Goal: Obtain resource: Download file/media

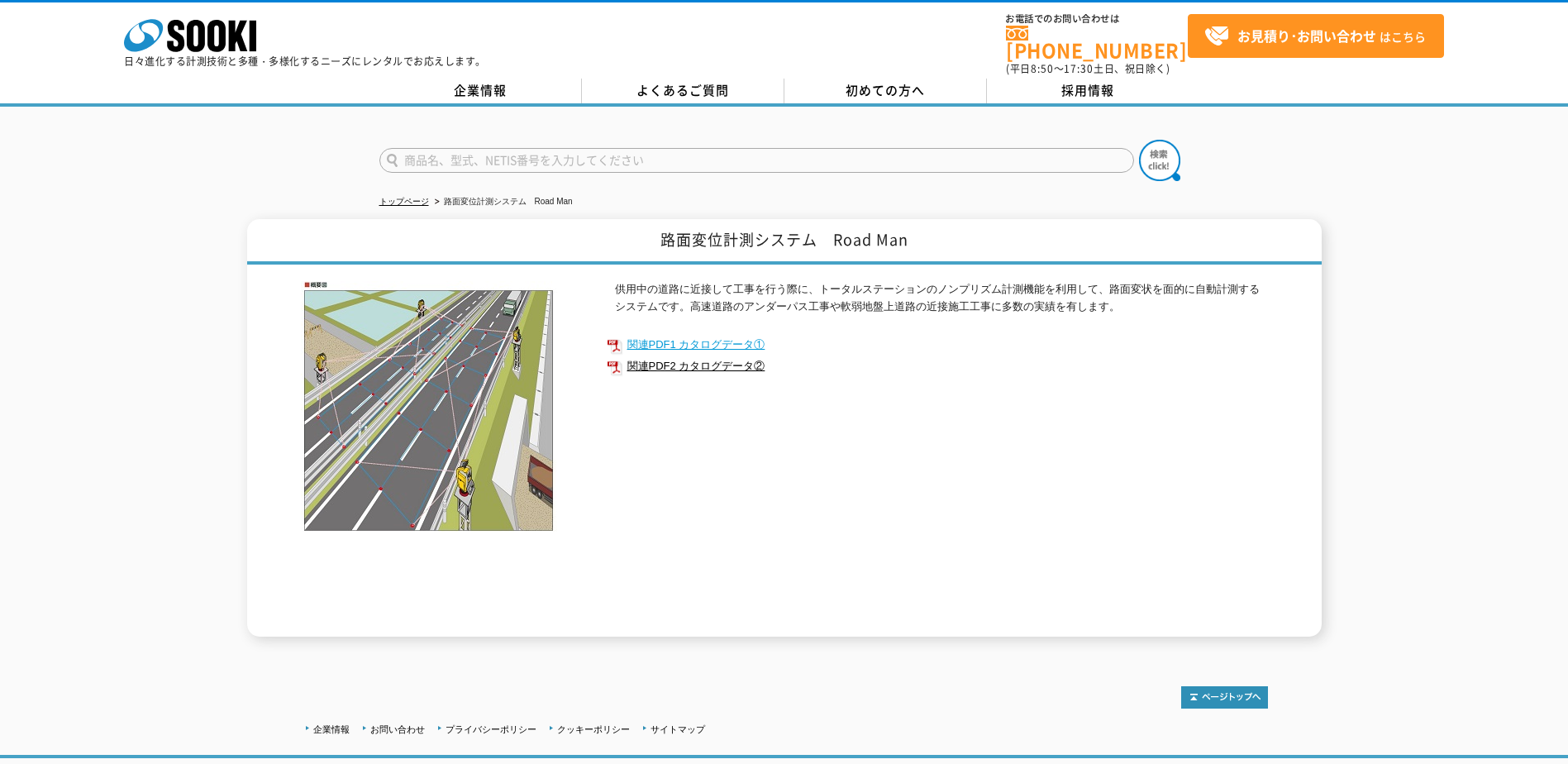
click at [955, 334] on link "関連PDF1 カタログデータ①" at bounding box center [937, 345] width 661 height 21
click at [738, 334] on link "関連PDF1 カタログデータ①" at bounding box center [937, 345] width 661 height 21
click at [155, 304] on div "路面変位計測システム　Road Man 供用中の道路に近接して工事を行う際に、トータルステーションのノンプリズム計測機能を利用して、路面変状を面的に自動計測す…" at bounding box center [784, 428] width 1568 height 417
click at [419, 115] on div at bounding box center [784, 146] width 1568 height 79
click at [408, 197] on link "トップページ" at bounding box center [404, 201] width 49 height 9
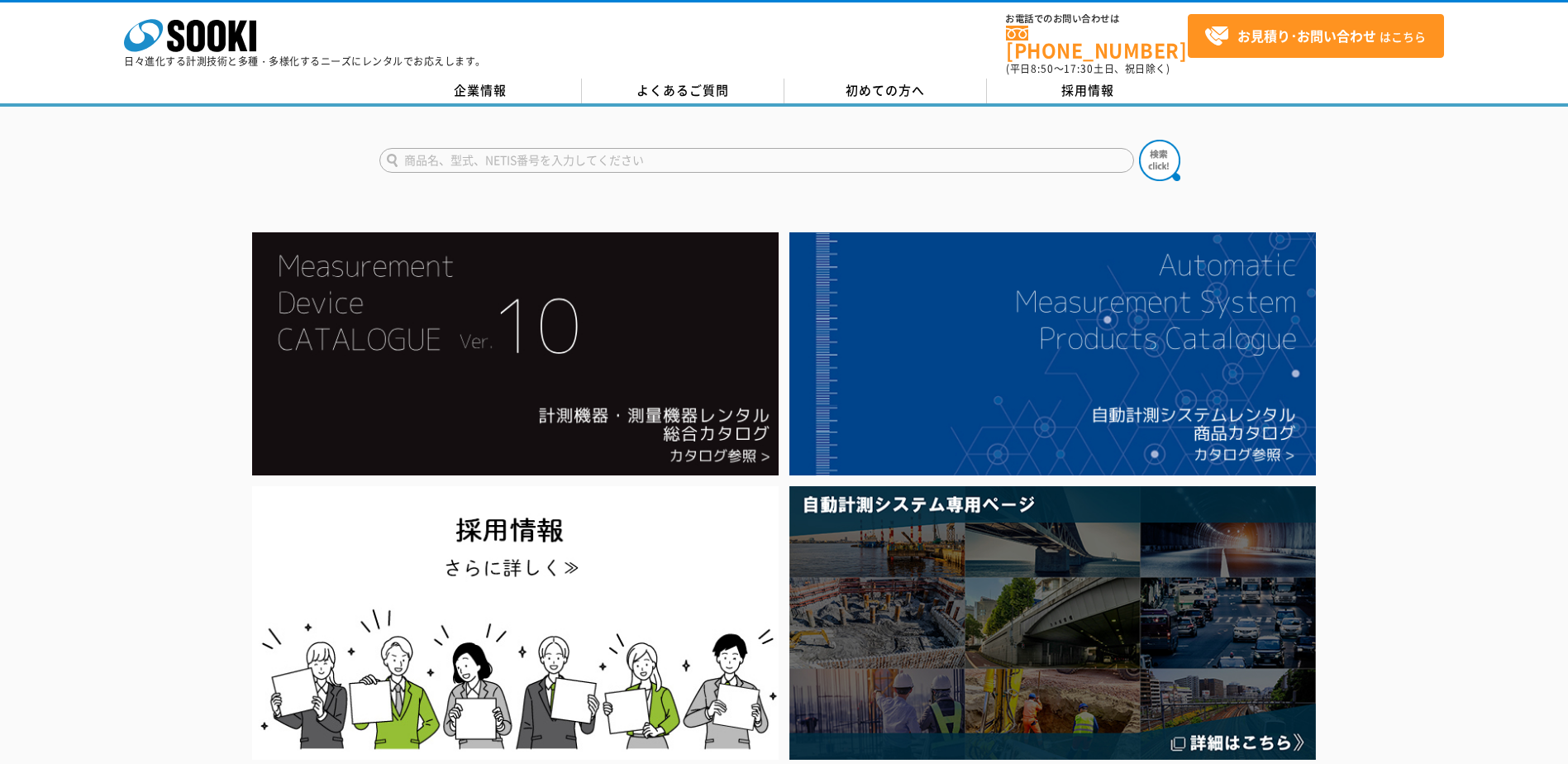
click at [462, 149] on input "text" at bounding box center [756, 160] width 754 height 25
paste input "路面変位計測システム"
click at [686, 157] on input "路面変位計測システム" at bounding box center [756, 160] width 754 height 25
type input "路面"
click at [1139, 140] on button at bounding box center [1160, 160] width 42 height 42
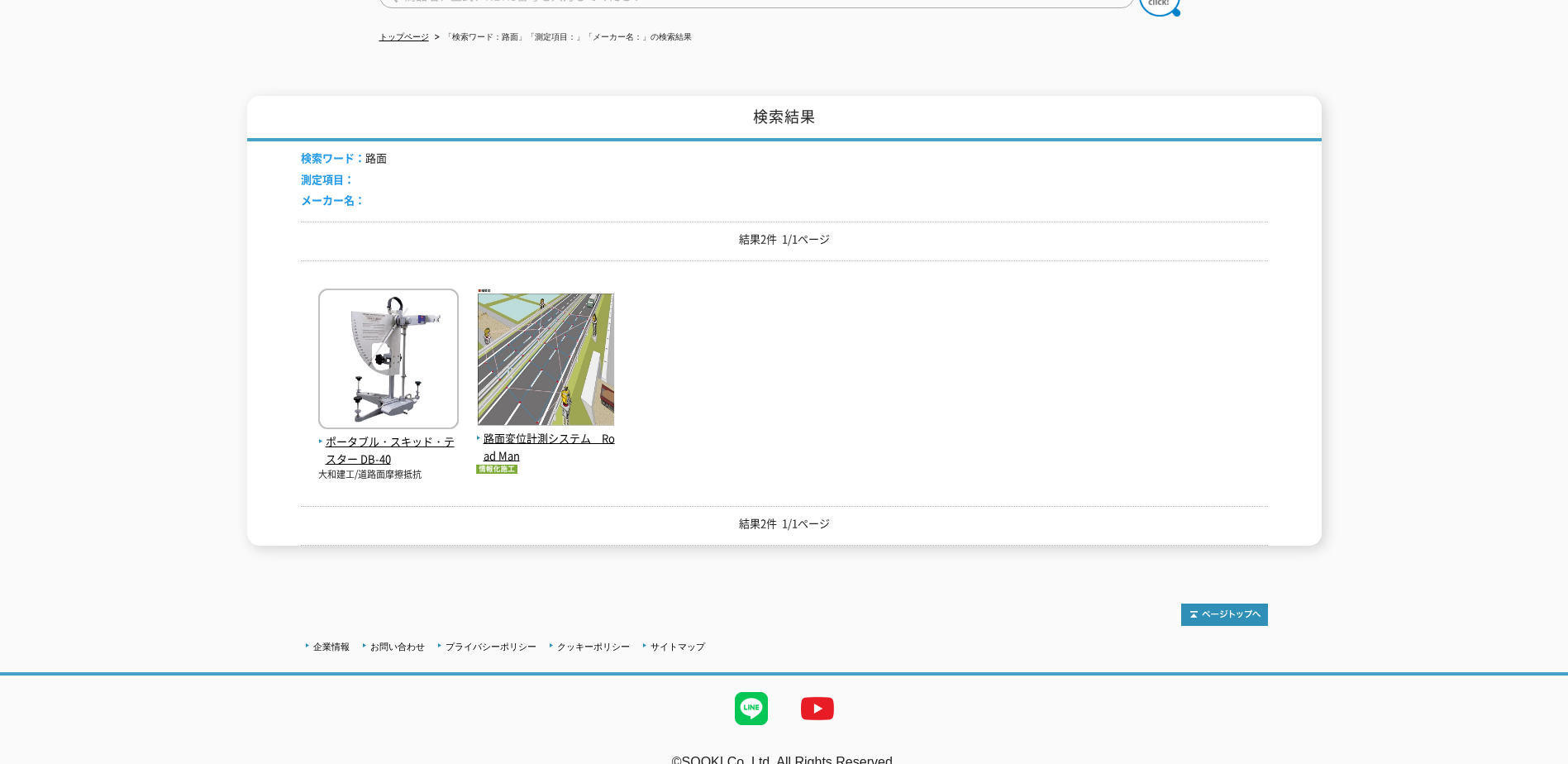
scroll to position [165, 0]
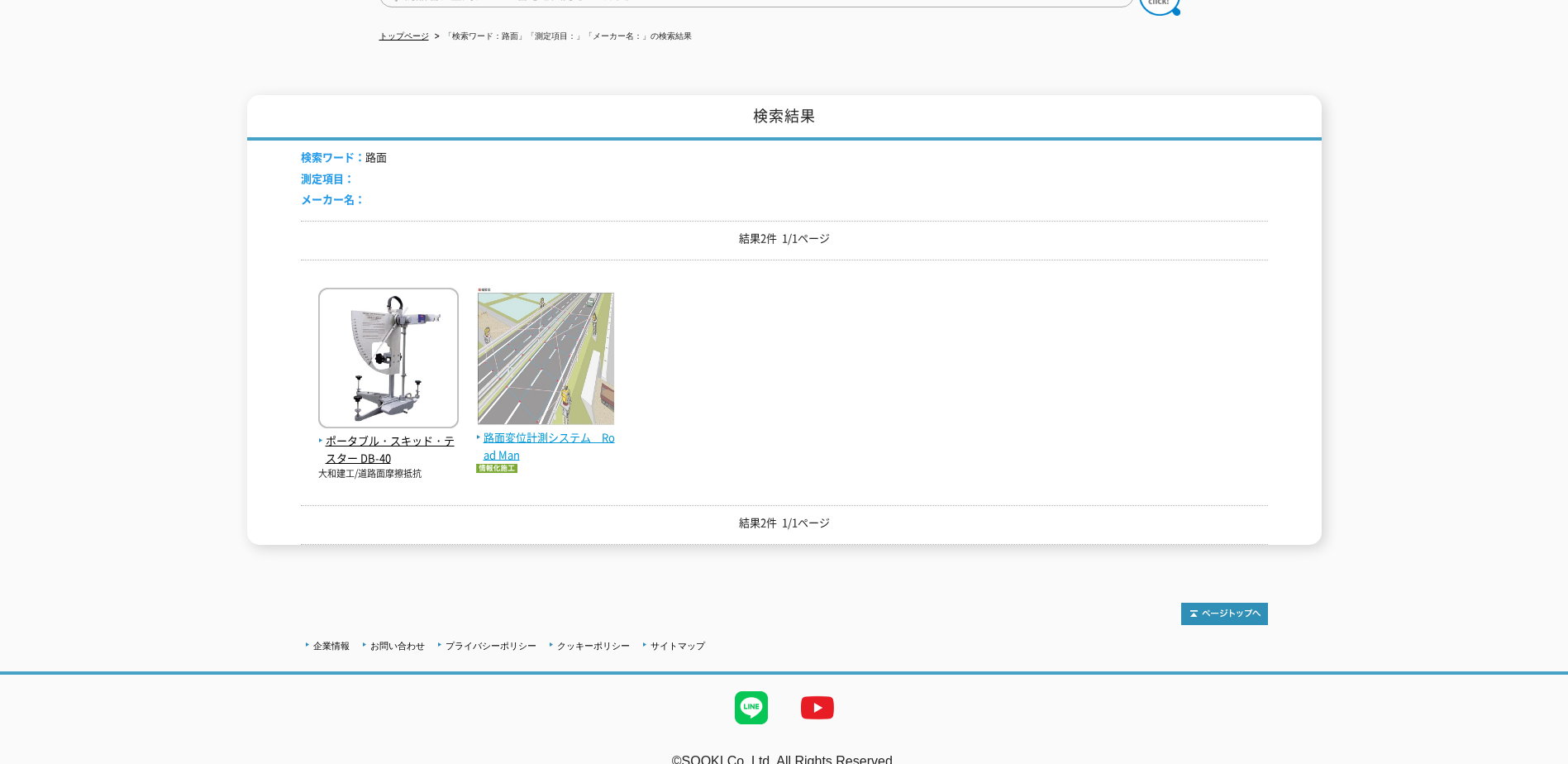
click at [584, 429] on span "路面変位計測システム　Road Man" at bounding box center [546, 446] width 141 height 35
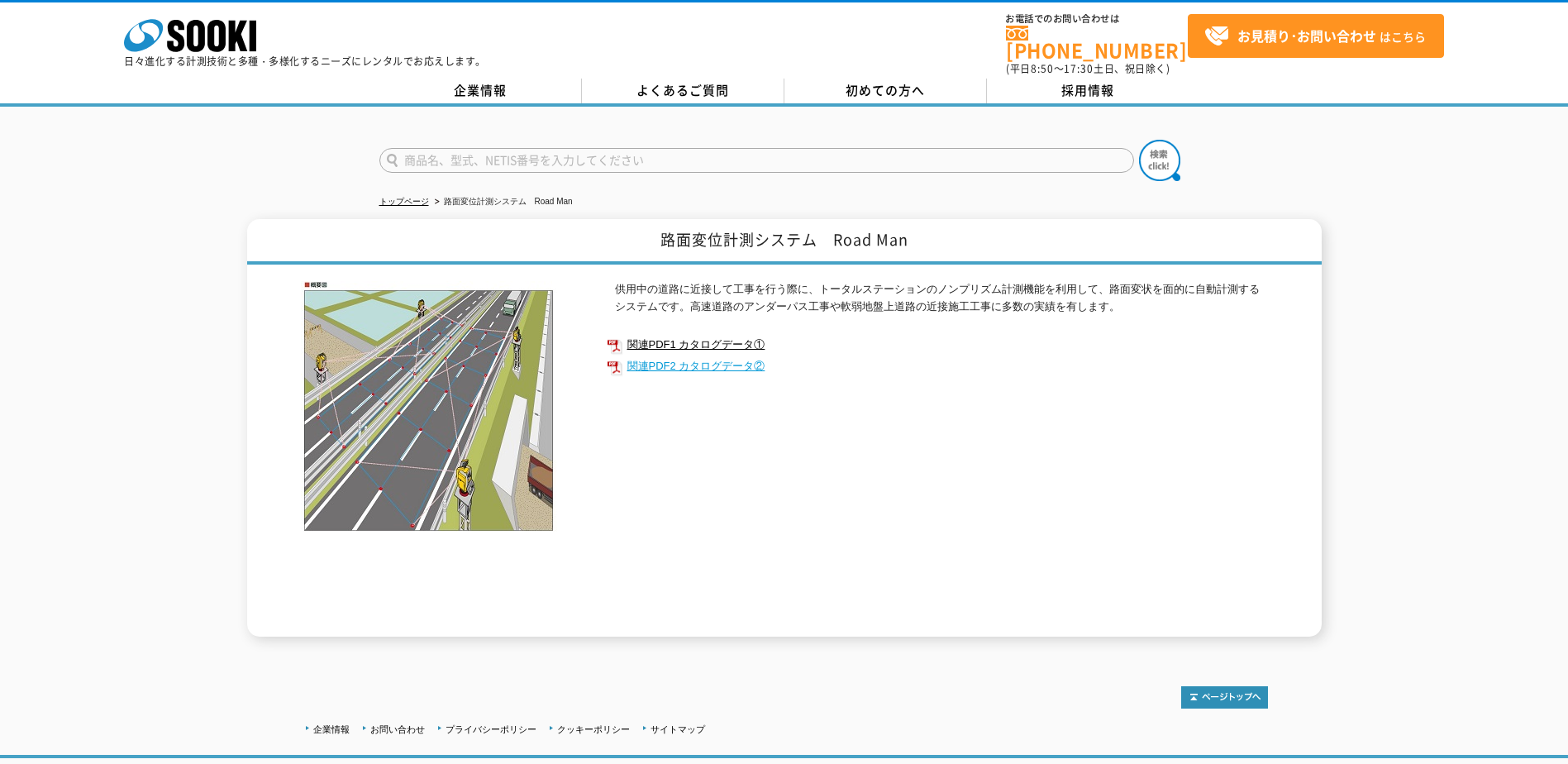
click at [678, 355] on link "関連PDF2 カタログデータ②" at bounding box center [937, 366] width 661 height 21
